Goal: Transaction & Acquisition: Purchase product/service

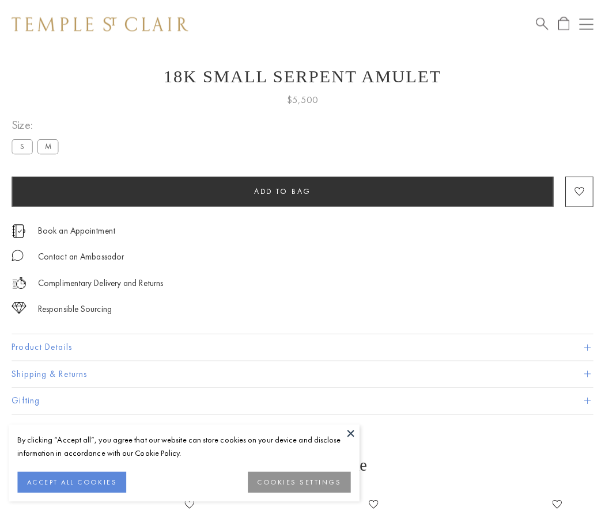
scroll to position [46, 0]
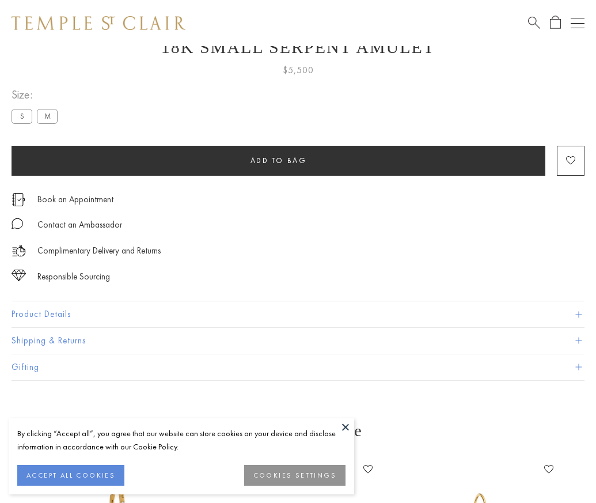
click at [278, 160] on span "Add to bag" at bounding box center [279, 160] width 56 height 10
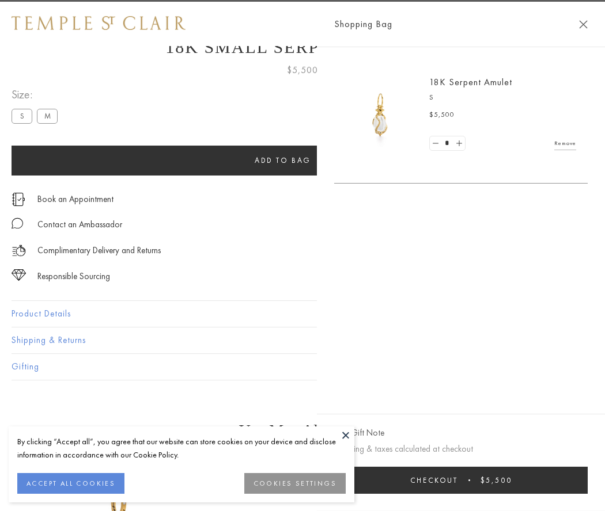
click at [458, 480] on span "Checkout" at bounding box center [434, 481] width 48 height 10
